Goal: Information Seeking & Learning: Find specific fact

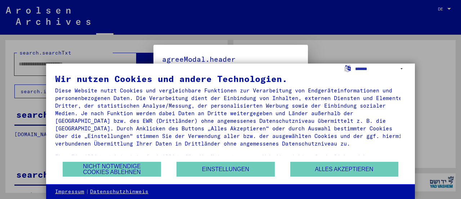
type input "**********"
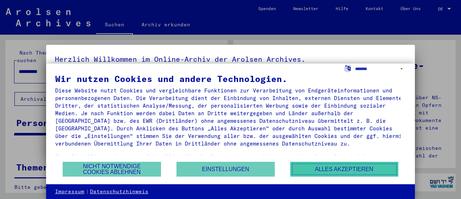
click at [333, 169] on button "Alles akzeptieren" at bounding box center [345, 169] width 108 height 15
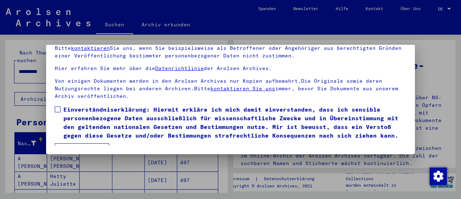
scroll to position [67, 0]
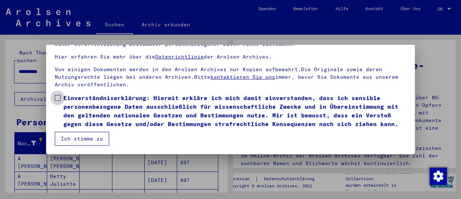
click at [58, 95] on span at bounding box center [58, 98] width 6 height 6
click at [75, 139] on button "Ich stimme zu" at bounding box center [82, 139] width 54 height 14
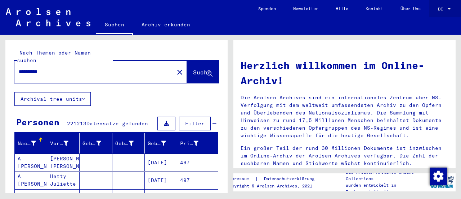
click at [449, 8] on div at bounding box center [450, 9] width 4 height 2
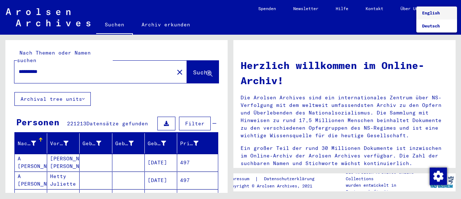
click at [432, 11] on span "English" at bounding box center [432, 12] width 18 height 5
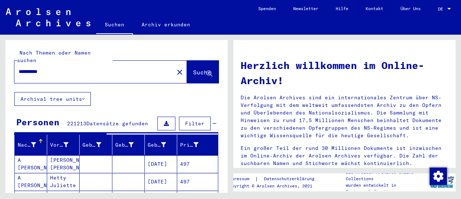
click at [84, 96] on icon at bounding box center [83, 98] width 3 height 5
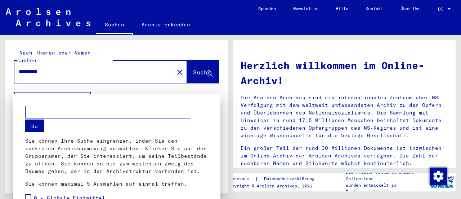
click at [177, 88] on div at bounding box center [230, 99] width 461 height 199
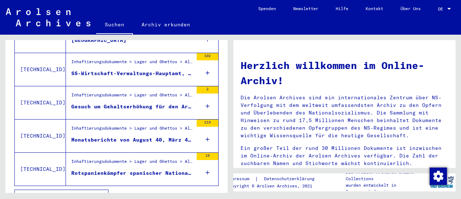
scroll to position [302, 0]
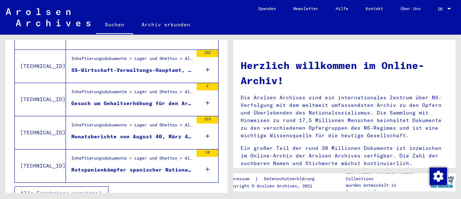
click at [447, 9] on div at bounding box center [449, 8] width 6 height 5
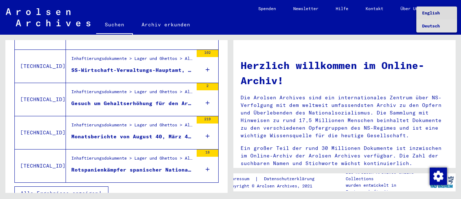
click at [431, 12] on span "English" at bounding box center [432, 12] width 18 height 5
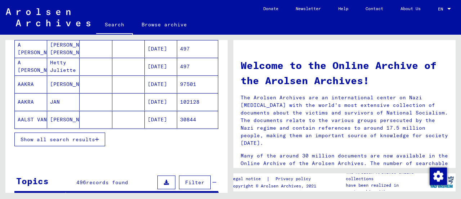
scroll to position [302, 0]
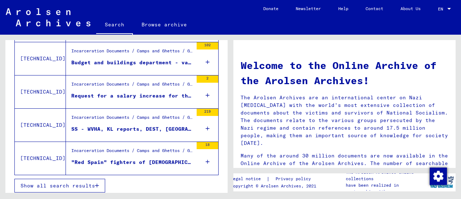
click at [46, 183] on span "Show all search results" at bounding box center [58, 185] width 75 height 6
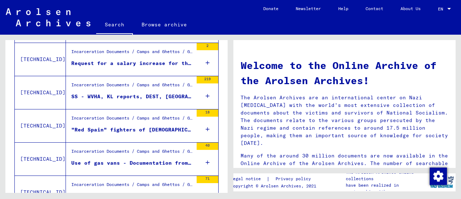
click at [43, 138] on td "[TECHNICAL_ID]" at bounding box center [40, 125] width 51 height 33
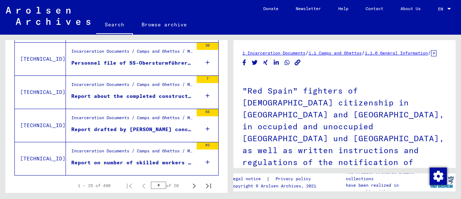
scroll to position [842, 0]
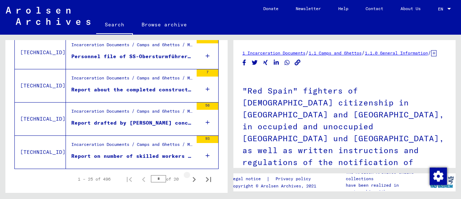
click at [189, 175] on icon "Next page" at bounding box center [194, 179] width 10 height 10
type input "*"
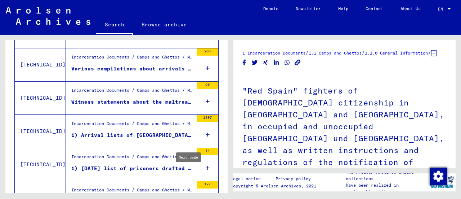
scroll to position [393, 0]
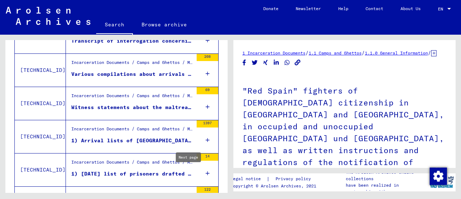
click at [206, 137] on icon at bounding box center [208, 139] width 4 height 25
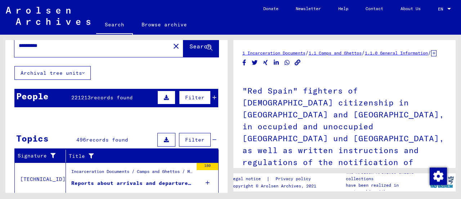
scroll to position [0, 0]
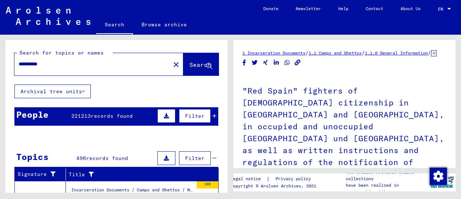
click at [57, 64] on input "**********" at bounding box center [92, 64] width 147 height 8
type input "**********"
click at [187, 69] on button "Search" at bounding box center [201, 64] width 35 height 22
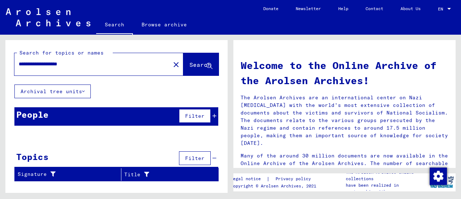
click at [211, 91] on div "**********" at bounding box center [116, 113] width 222 height 147
drag, startPoint x: 54, startPoint y: 65, endPoint x: 71, endPoint y: 67, distance: 17.5
click at [71, 67] on input "**********" at bounding box center [90, 64] width 143 height 8
type input "**********"
click at [190, 68] on span "Search" at bounding box center [201, 64] width 22 height 7
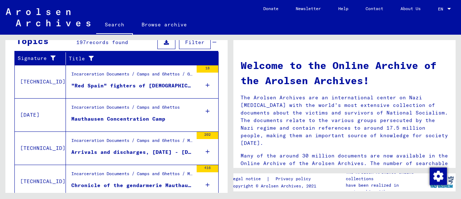
scroll to position [128, 0]
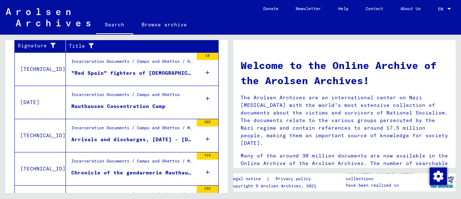
click at [206, 138] on icon at bounding box center [208, 138] width 4 height 25
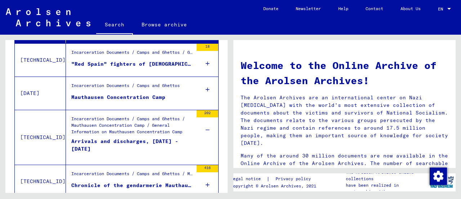
scroll to position [147, 0]
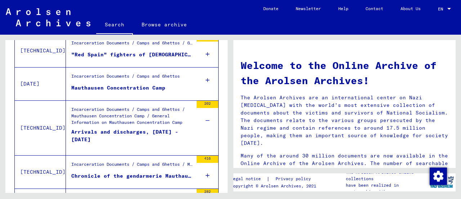
click at [151, 121] on div "Incarceration Documents / Camps and Ghettos / Mauthausen Concentration Camp / G…" at bounding box center [132, 117] width 122 height 22
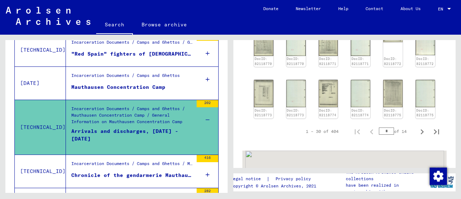
scroll to position [397, 0]
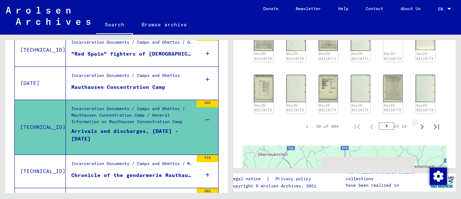
click at [418, 131] on icon "Next page" at bounding box center [423, 127] width 10 height 10
type input "*"
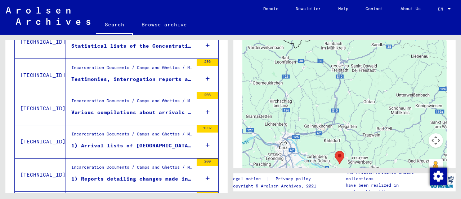
scroll to position [642, 0]
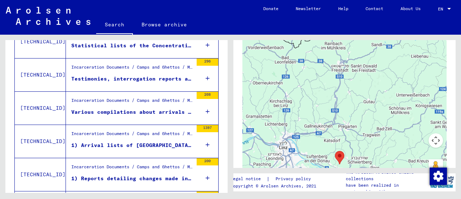
click at [199, 142] on div "1397" at bounding box center [208, 141] width 22 height 32
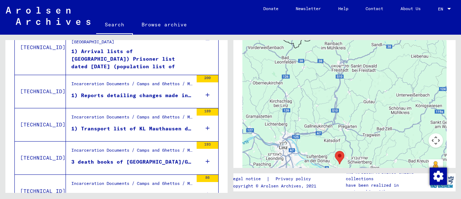
scroll to position [752, 0]
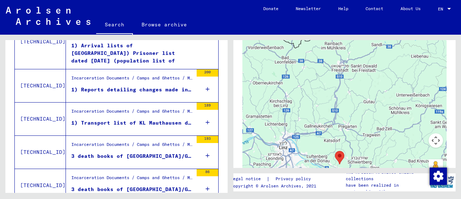
click at [206, 120] on icon at bounding box center [208, 122] width 4 height 25
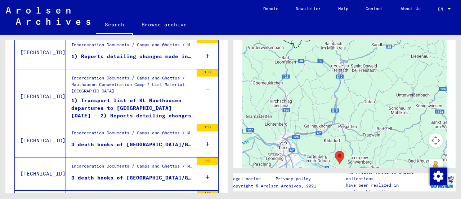
scroll to position [786, 0]
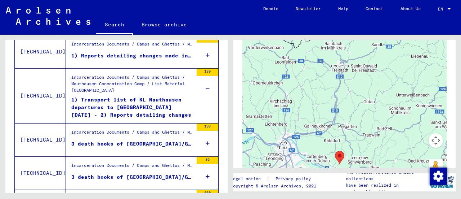
click at [206, 138] on icon at bounding box center [208, 143] width 4 height 25
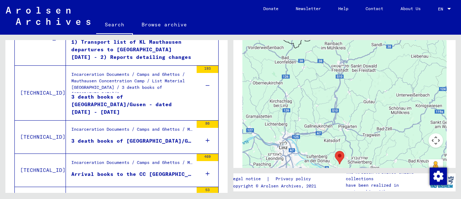
scroll to position [844, 0]
click at [206, 138] on icon at bounding box center [208, 139] width 4 height 25
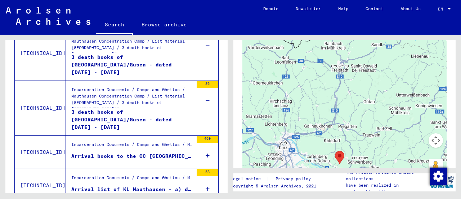
scroll to position [888, 0]
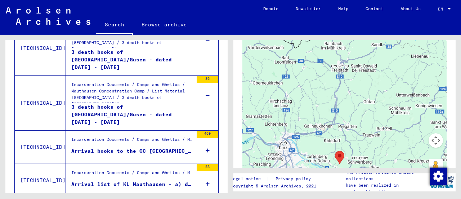
click at [206, 146] on icon at bounding box center [208, 150] width 4 height 25
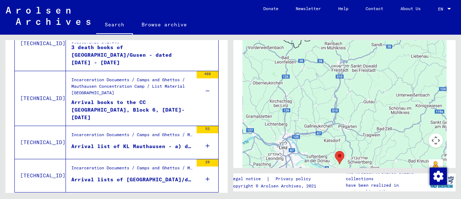
scroll to position [953, 0]
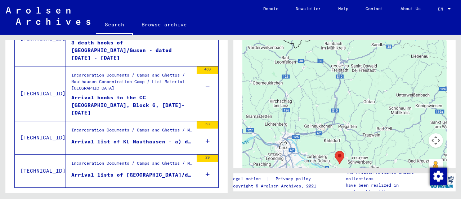
click at [206, 138] on icon at bounding box center [208, 140] width 4 height 25
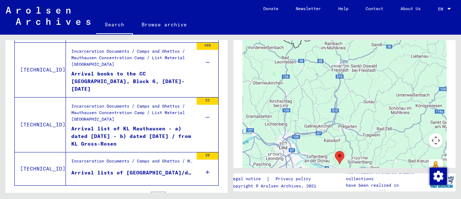
scroll to position [1006, 0]
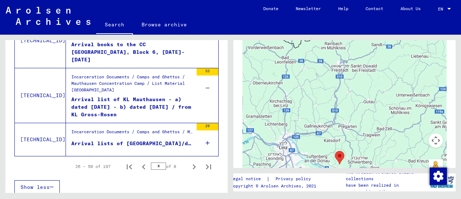
click at [200, 143] on div "29" at bounding box center [208, 139] width 22 height 32
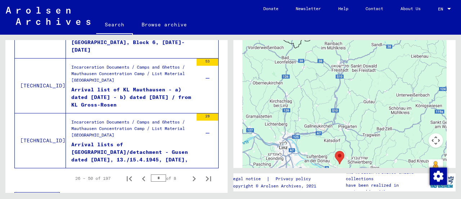
scroll to position [1017, 0]
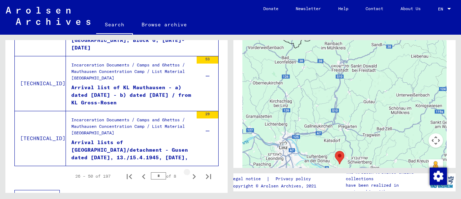
click at [189, 172] on icon "Next page" at bounding box center [194, 176] width 10 height 10
type input "*"
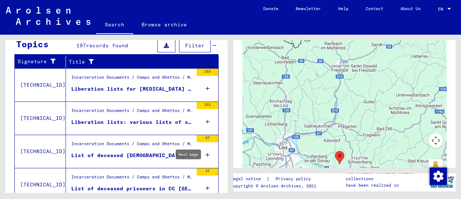
scroll to position [105, 0]
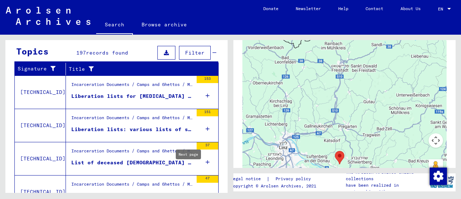
click at [202, 92] on mat-cell "1071" at bounding box center [197, 86] width 41 height 18
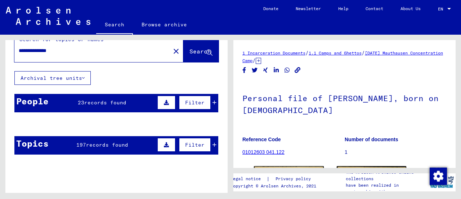
scroll to position [10, 0]
